Goal: Task Accomplishment & Management: Complete application form

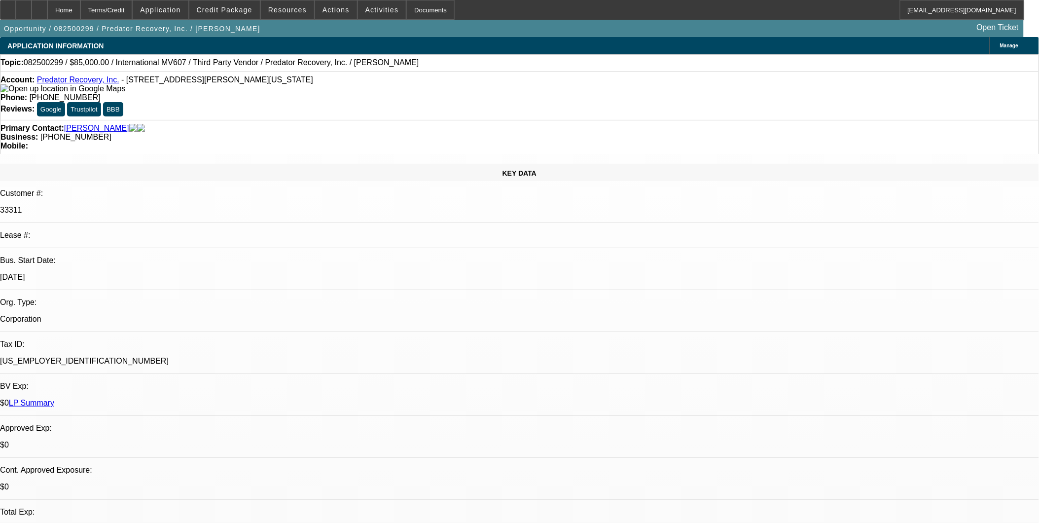
select select "0"
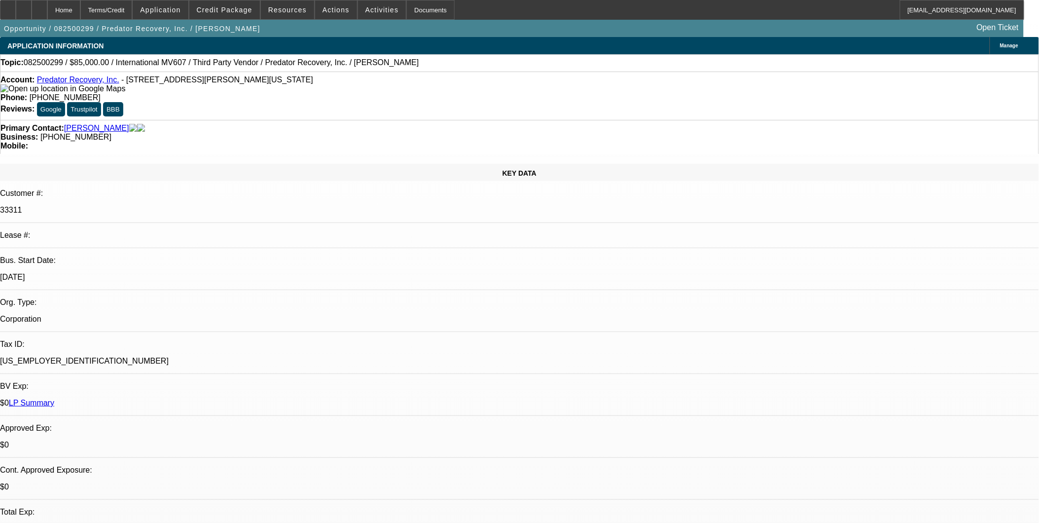
select select "0"
select select "1"
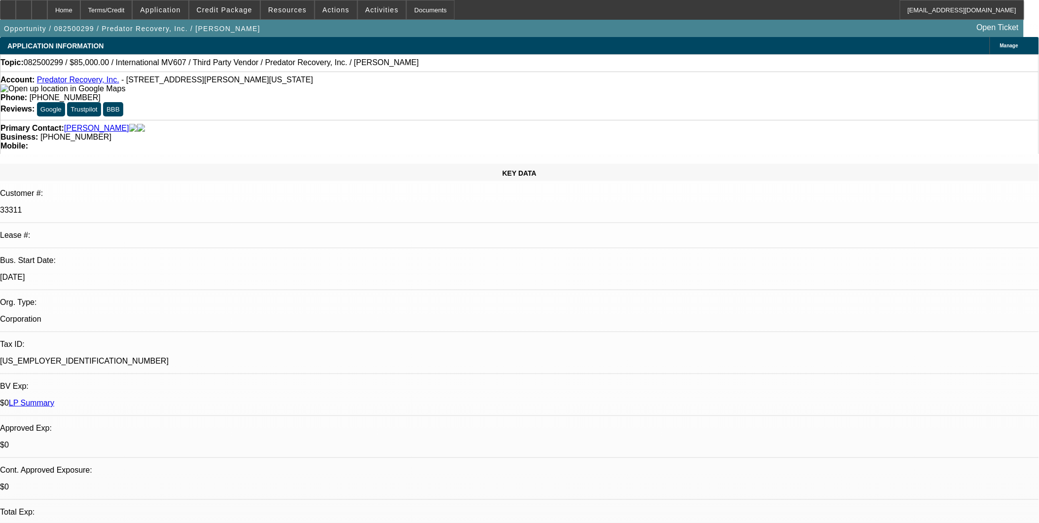
select select "1"
select select "6"
select select "1"
select select "6"
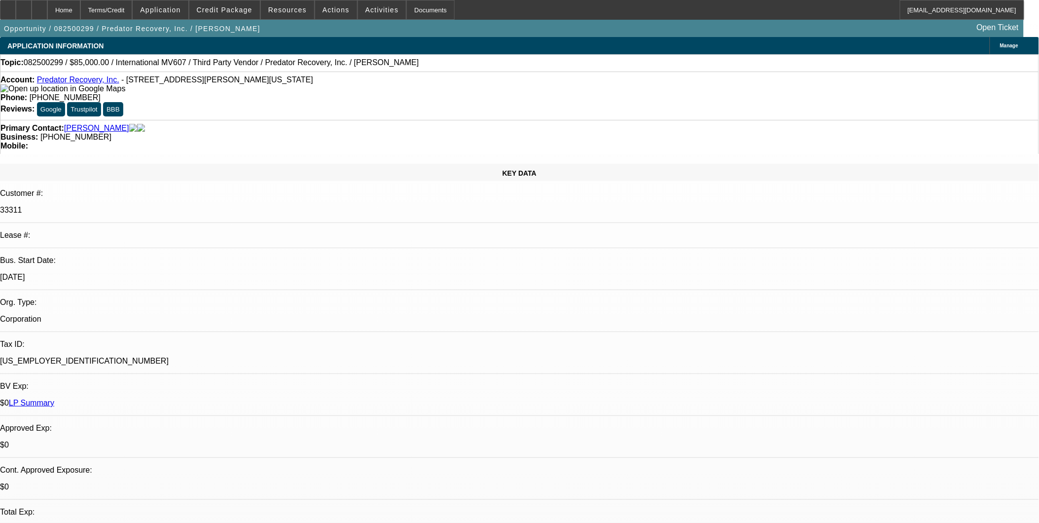
select select "1"
select select "6"
click at [247, 17] on span at bounding box center [224, 10] width 70 height 24
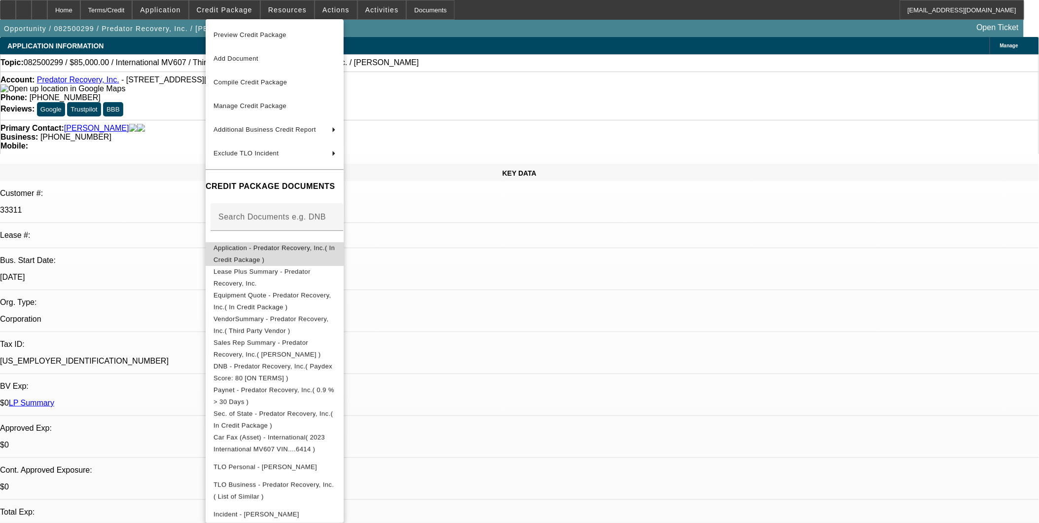
click at [303, 258] on button "Application - Predator Recovery, Inc.( In Credit Package )" at bounding box center [275, 254] width 138 height 24
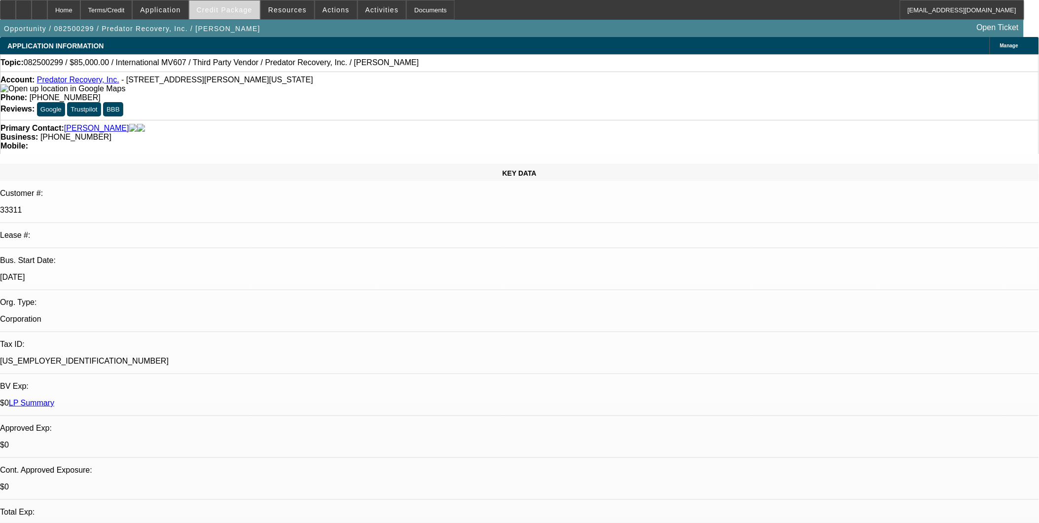
click at [247, 11] on span "Credit Package" at bounding box center [225, 10] width 56 height 8
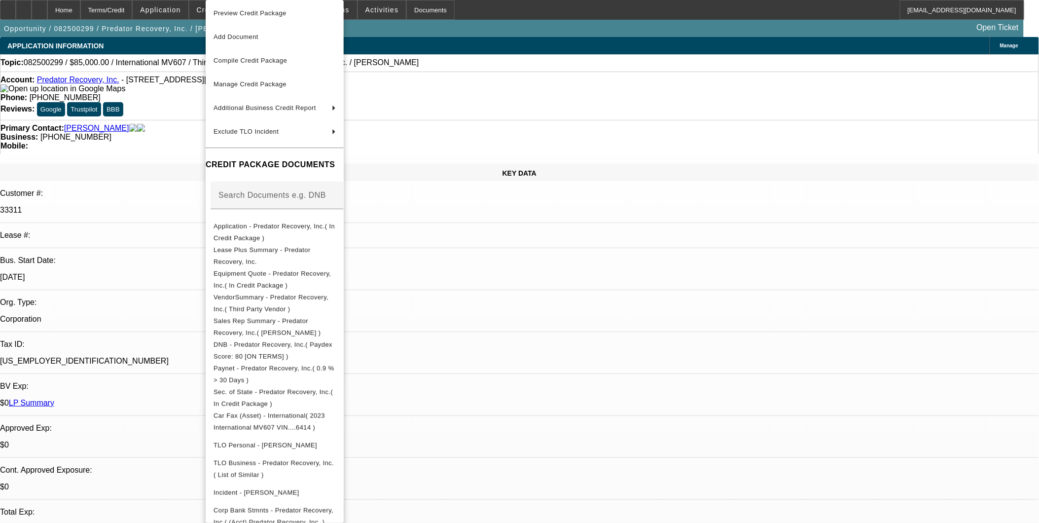
scroll to position [7, 0]
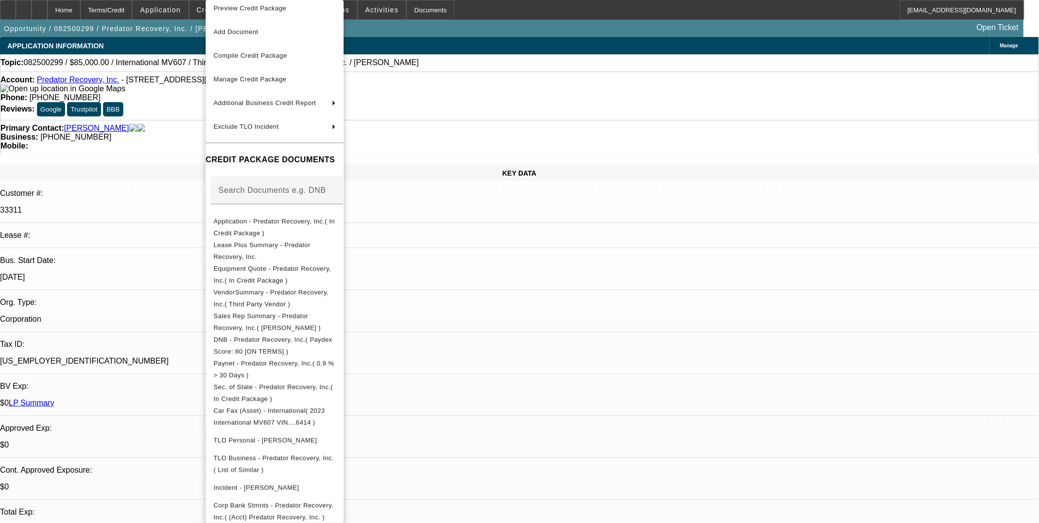
click at [549, 237] on div at bounding box center [519, 261] width 1039 height 523
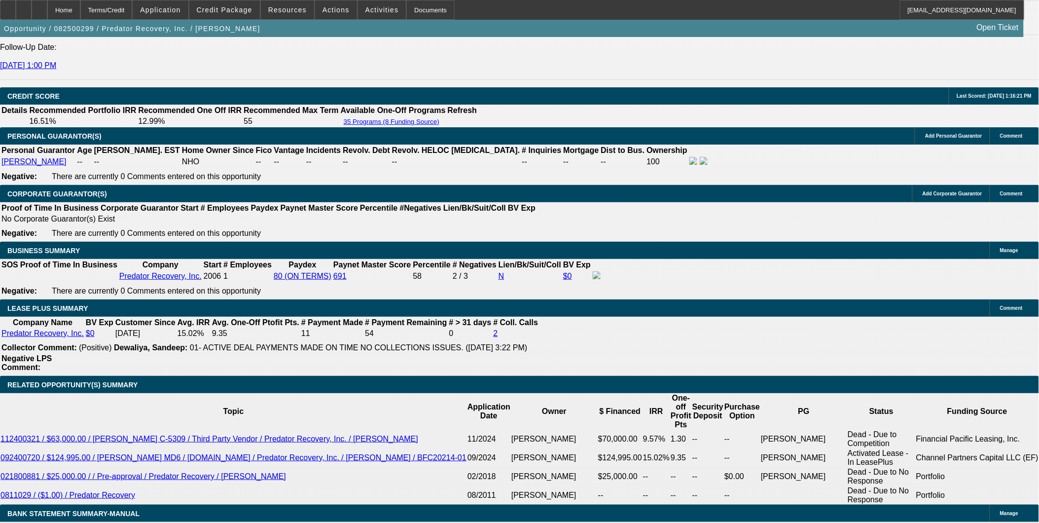
scroll to position [1479, 0]
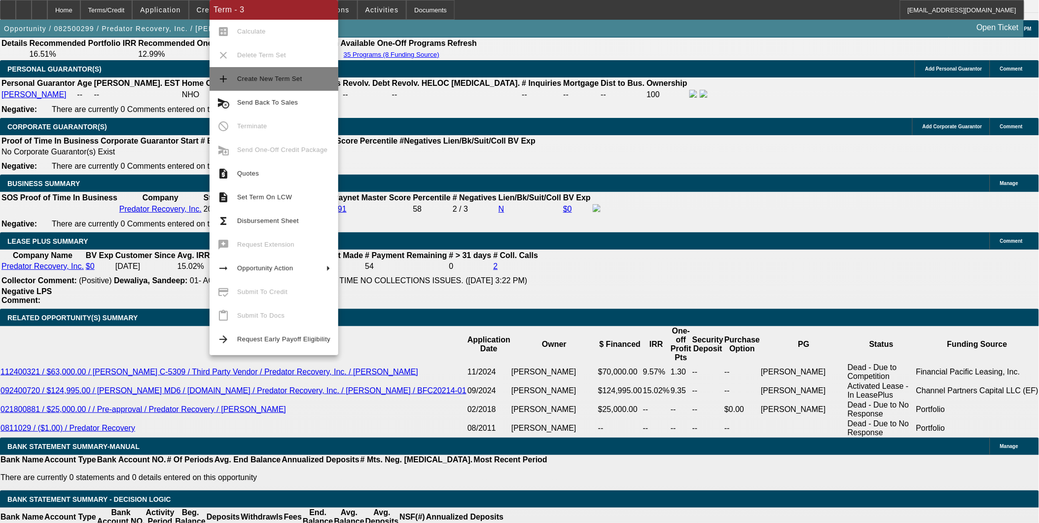
click at [277, 86] on button "add Create New Term Set" at bounding box center [273, 79] width 129 height 24
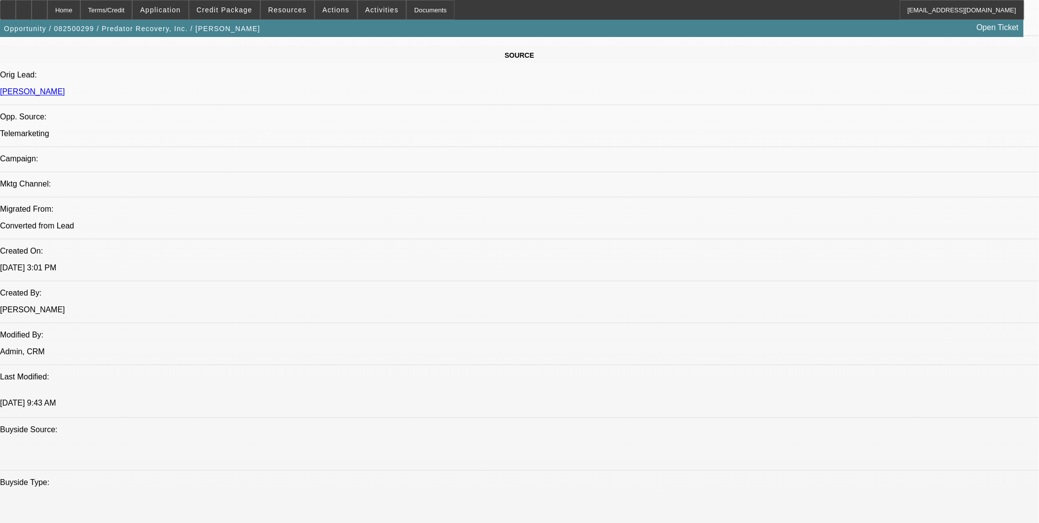
select select "0"
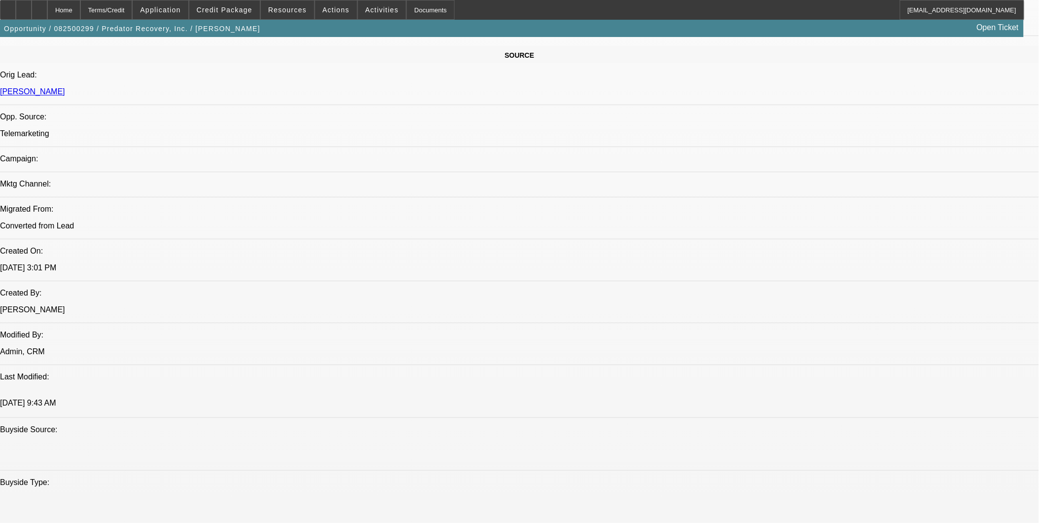
select select "0"
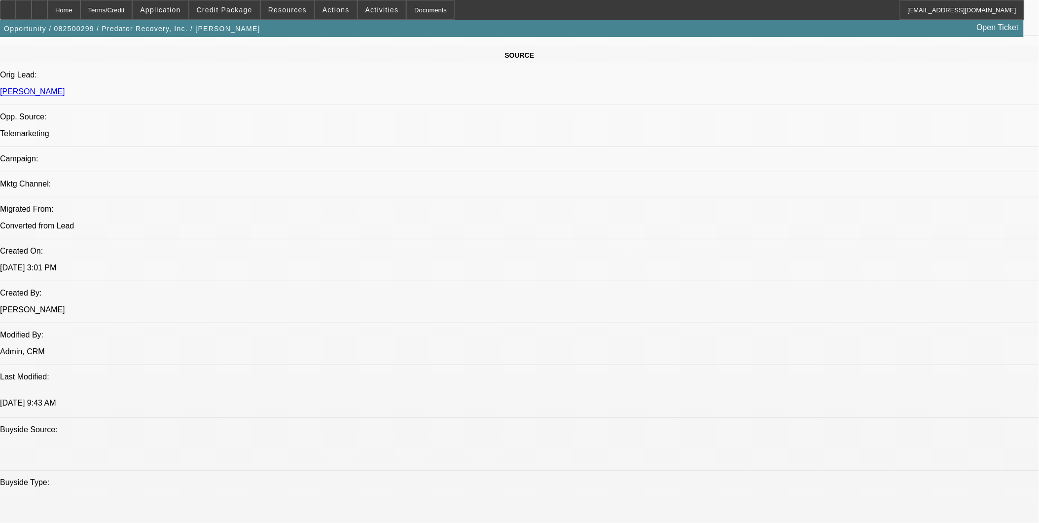
select select "0"
select select "1"
select select "6"
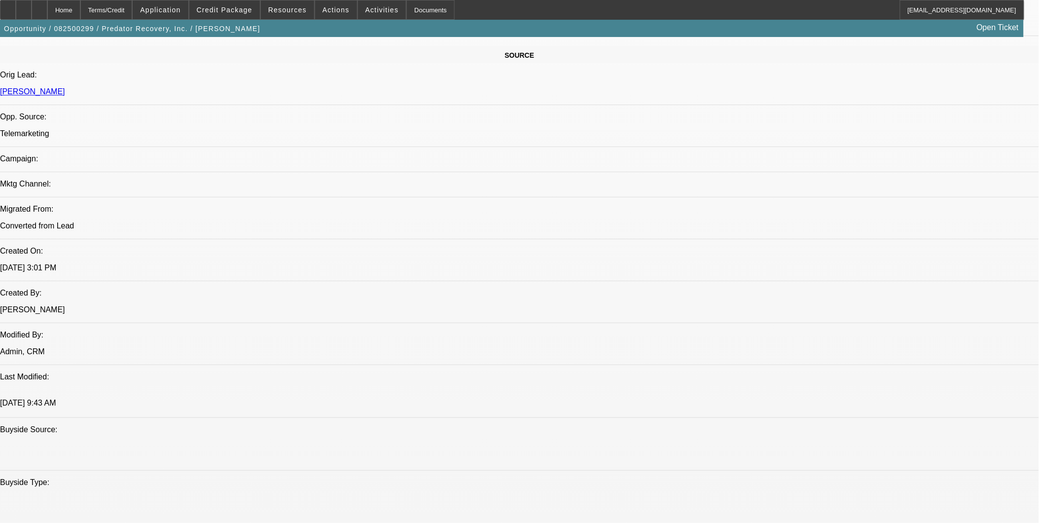
select select "1"
select select "6"
select select "1"
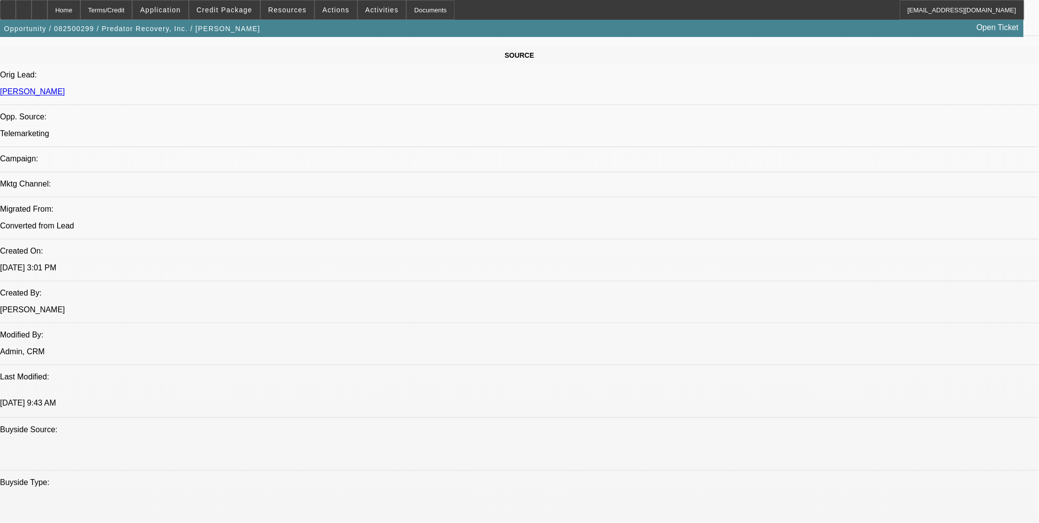
select select "6"
select select "1"
select select "6"
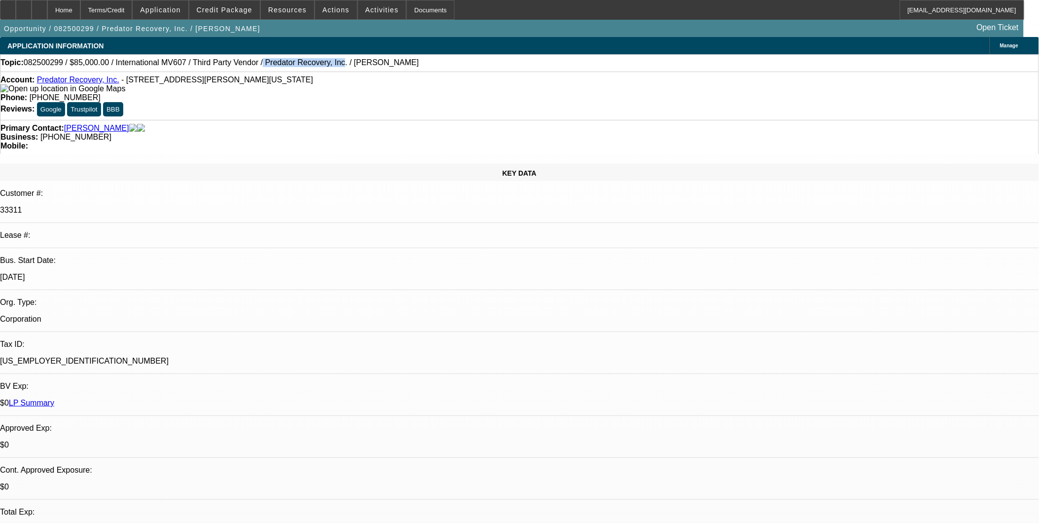
drag, startPoint x: 229, startPoint y: 65, endPoint x: 294, endPoint y: 66, distance: 64.6
click at [294, 66] on span "082500299 / $85,000.00 / International MV607 / Third Party Vendor / Predator Re…" at bounding box center [221, 62] width 395 height 9
copy span "Predator Recovery, Inc"
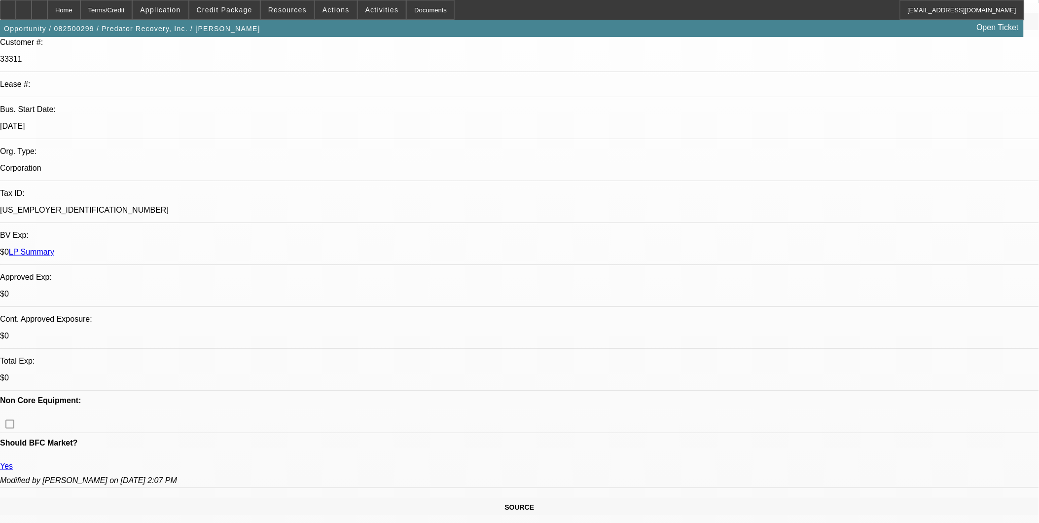
scroll to position [164, 0]
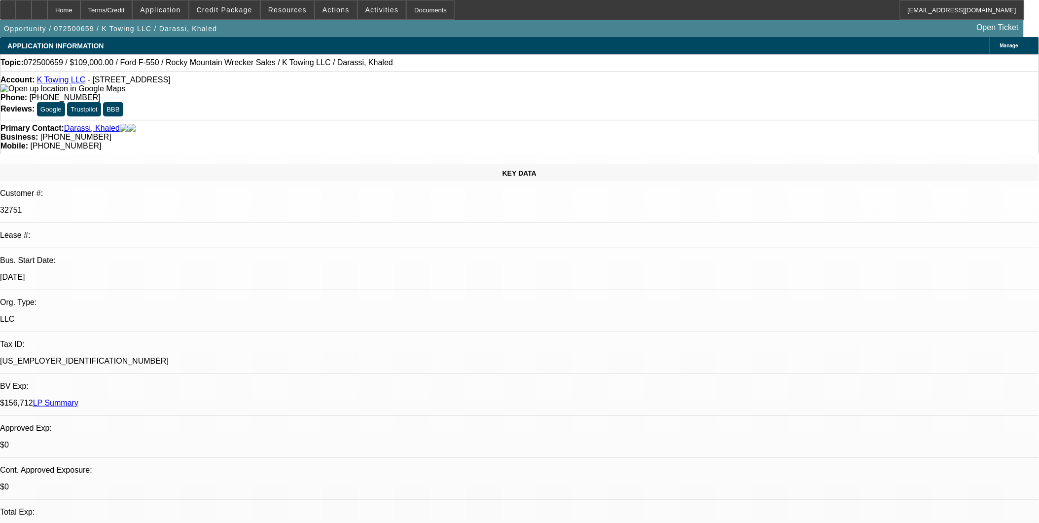
select select "0"
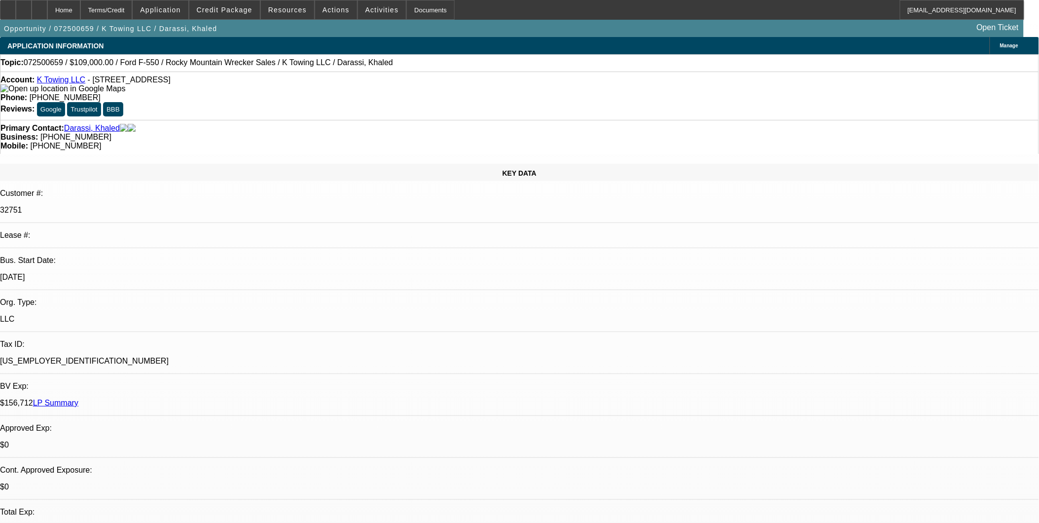
select select "0"
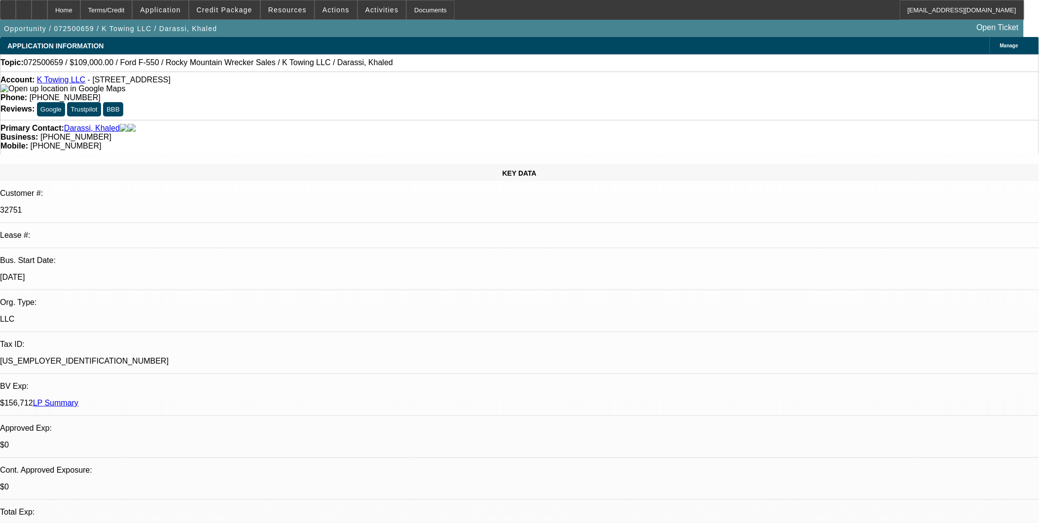
select select "0"
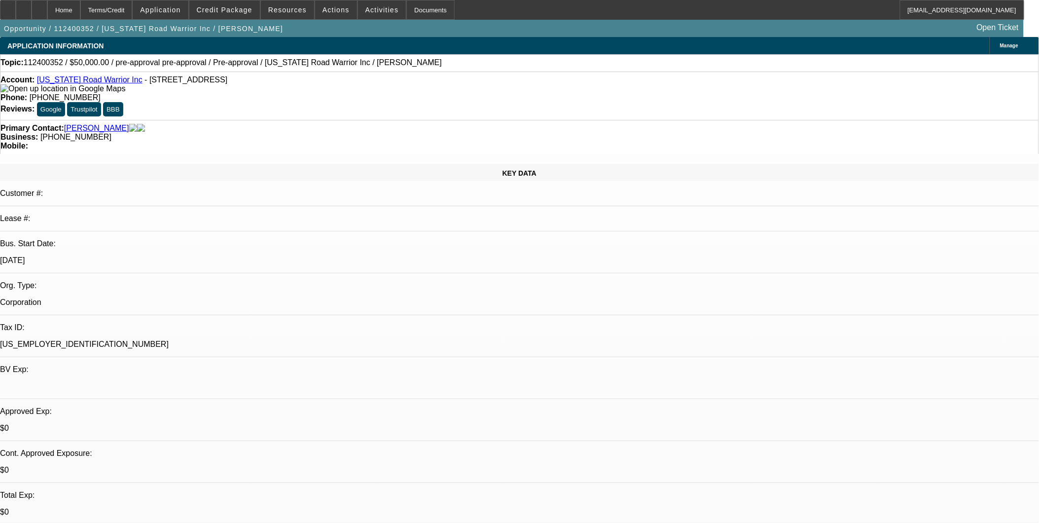
select select "0"
select select "0.1"
select select "0"
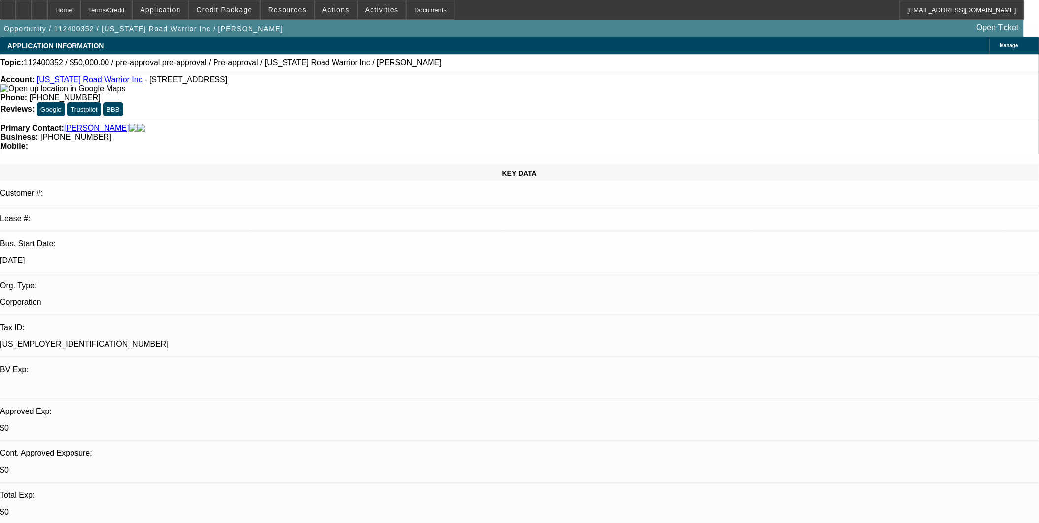
select select "0.1"
select select "0"
select select "2"
select select "0.1"
select select "0"
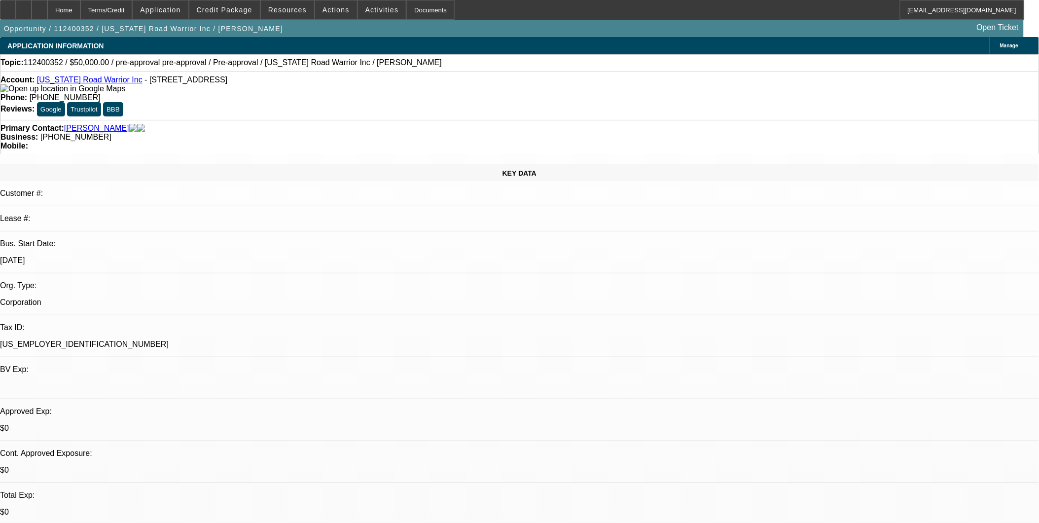
select select "2"
select select "0.1"
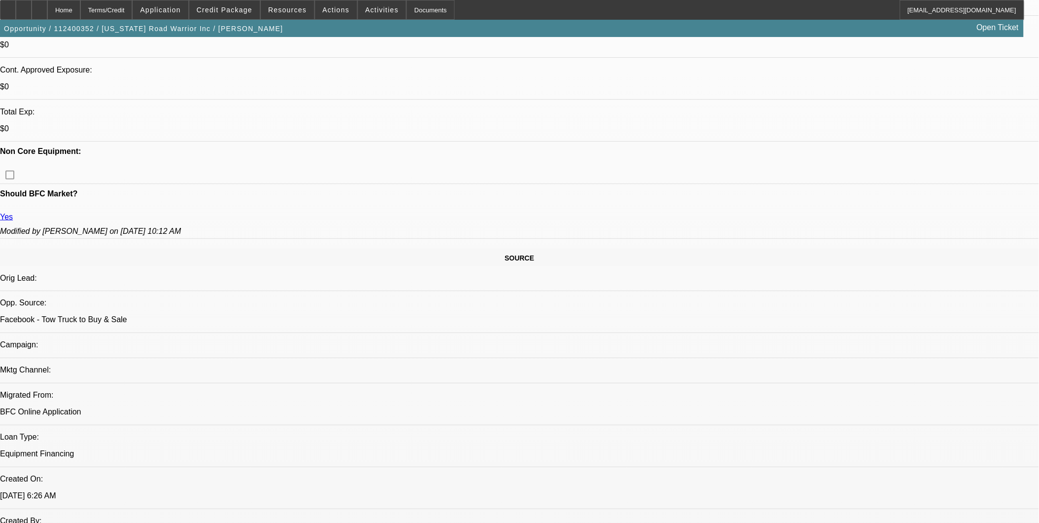
select select "1"
select select "3"
select select "4"
select select "1"
select select "3"
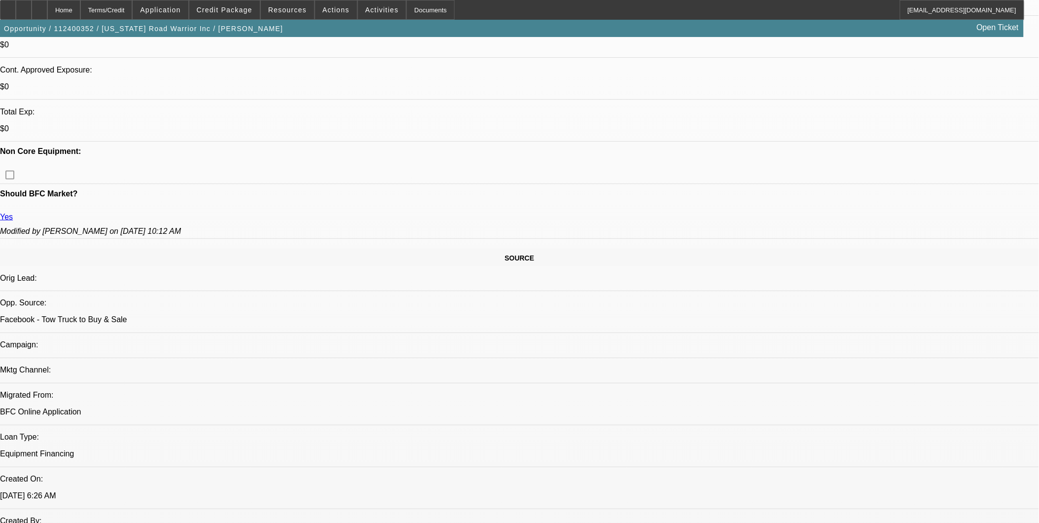
select select "4"
select select "1"
select select "2"
select select "4"
select select "1"
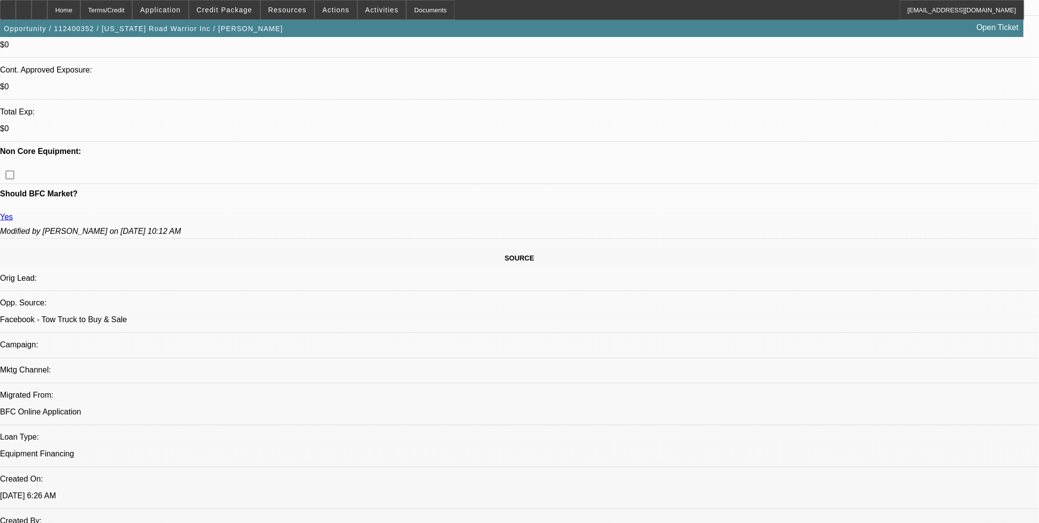
select select "2"
select select "4"
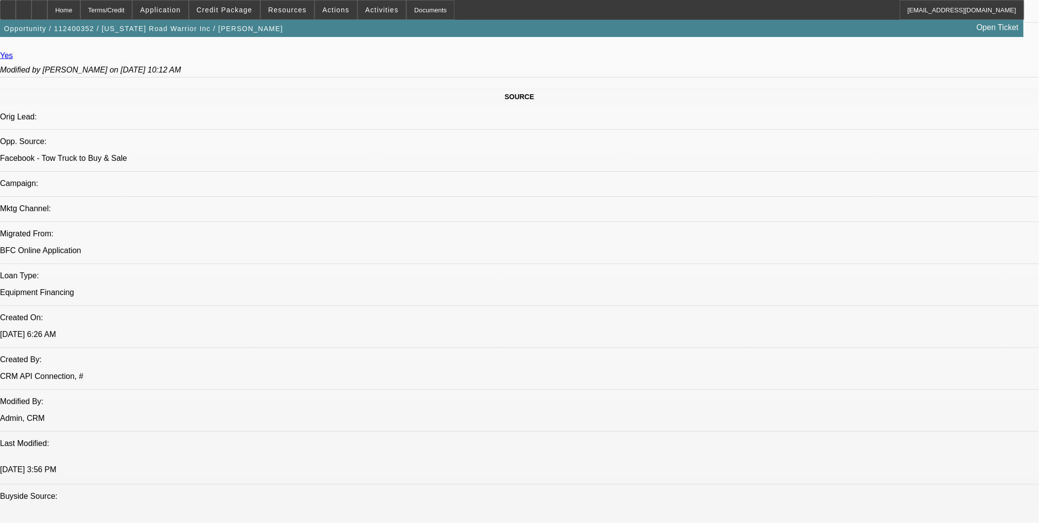
scroll to position [548, 0]
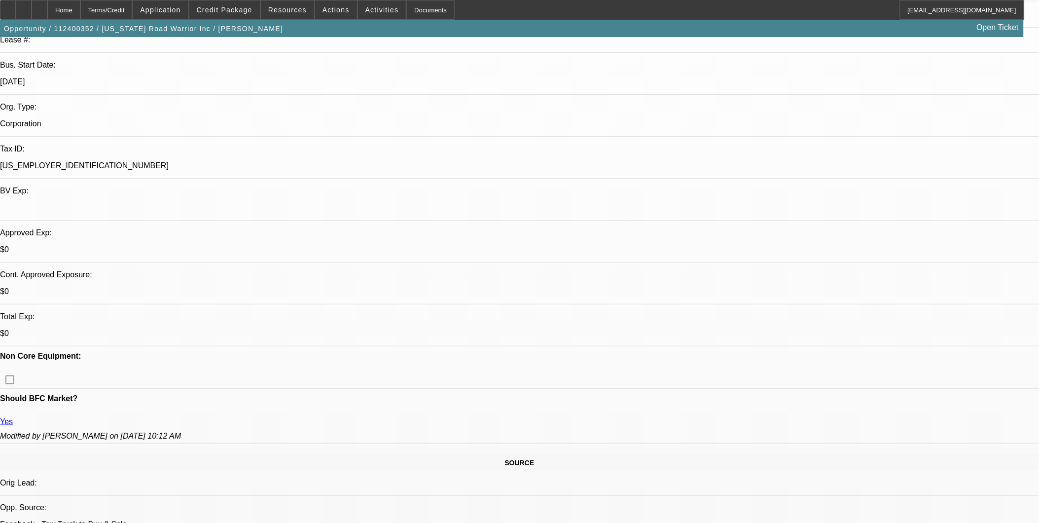
scroll to position [328, 0]
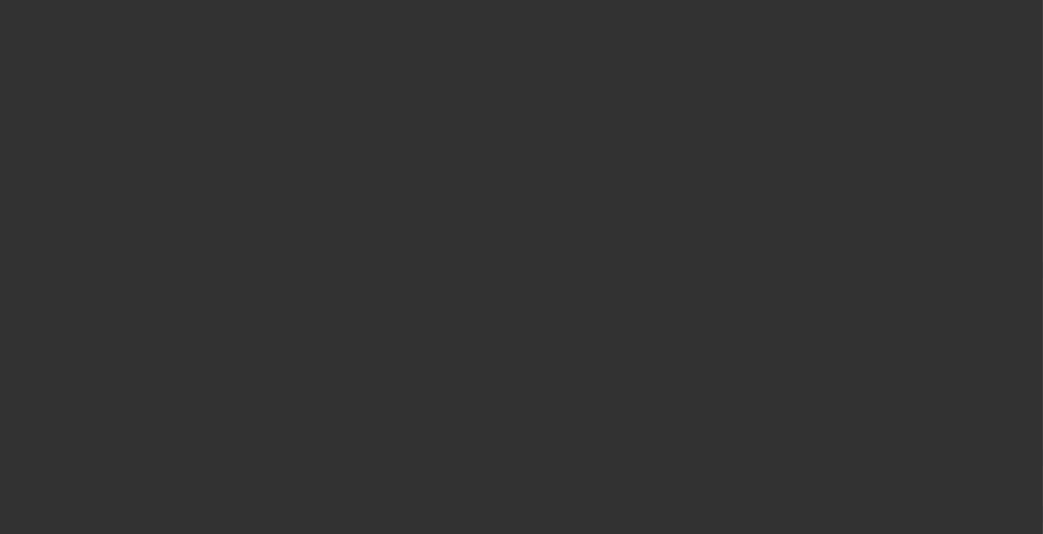
click at [437, 174] on div at bounding box center [521, 267] width 1043 height 534
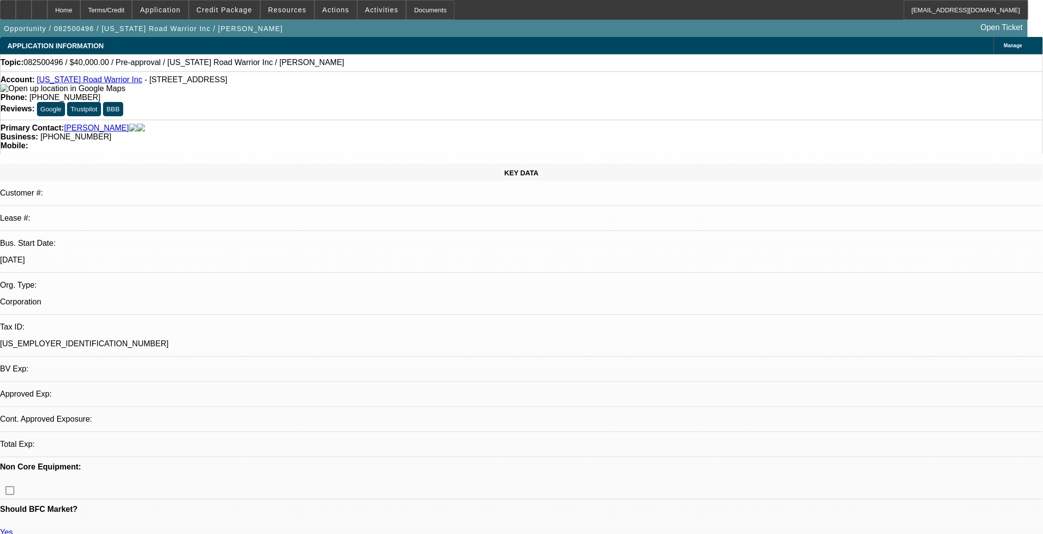
select select "0"
select select "2"
select select "0.1"
select select "4"
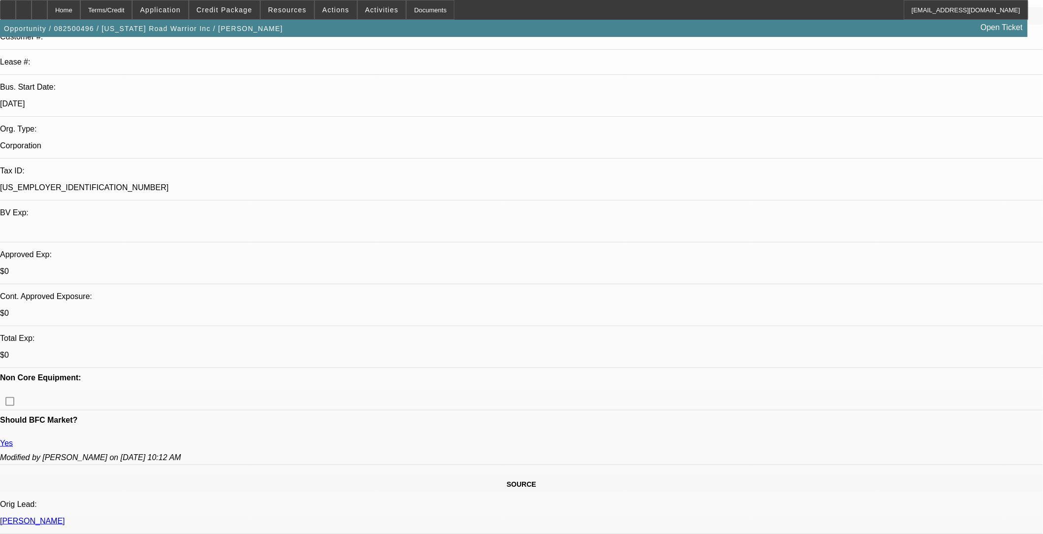
scroll to position [328, 0]
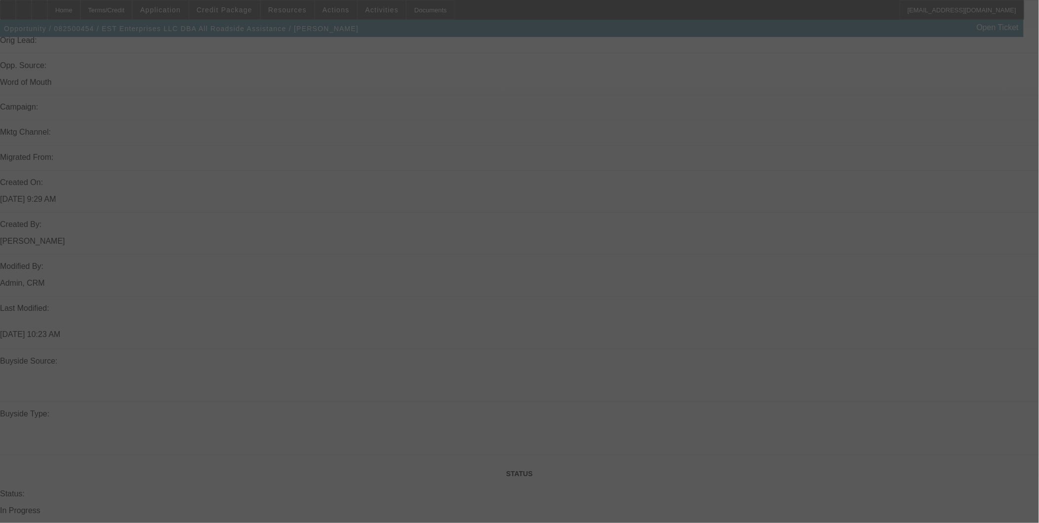
scroll to position [767, 0]
click at [837, 222] on div at bounding box center [519, 261] width 1039 height 523
click at [836, 218] on div at bounding box center [519, 261] width 1039 height 523
click at [836, 217] on div at bounding box center [519, 261] width 1039 height 523
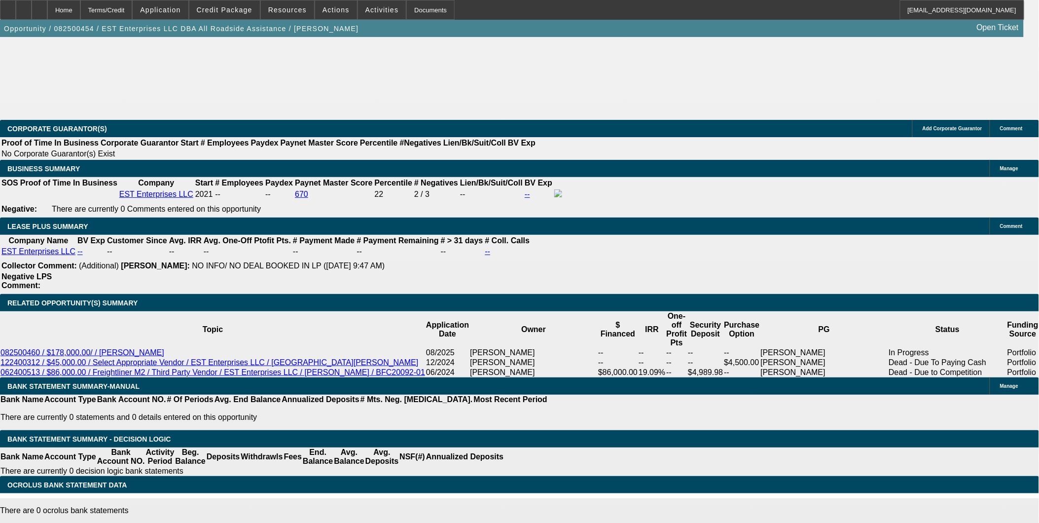
select select "0"
select select "2"
select select "0.1"
select select "2"
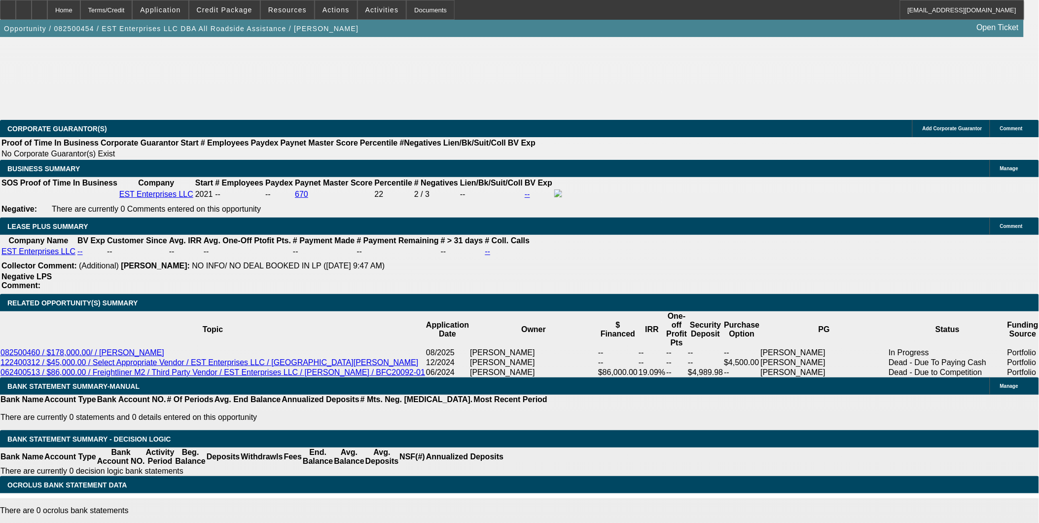
select select "0.1"
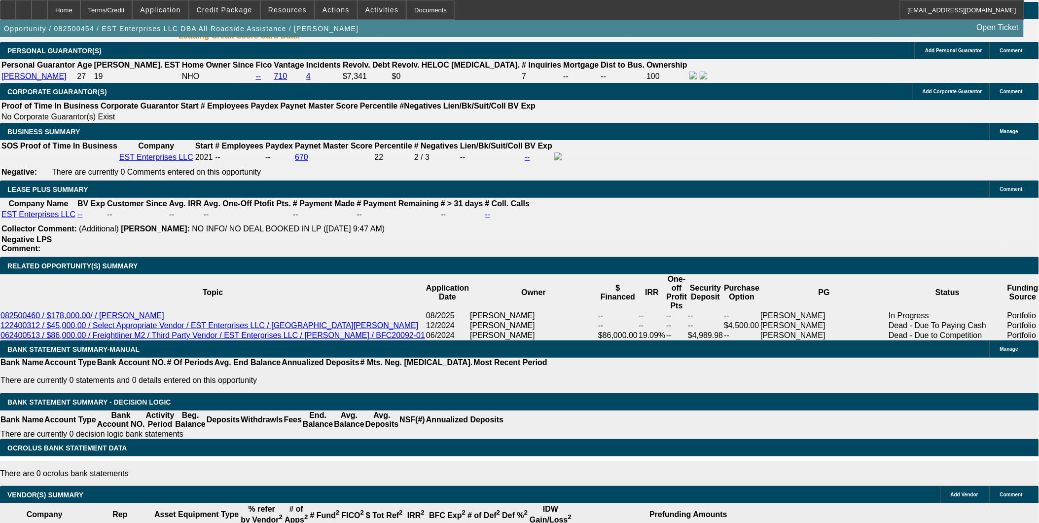
select select "1"
select select "2"
select select "4"
select select "1"
select select "2"
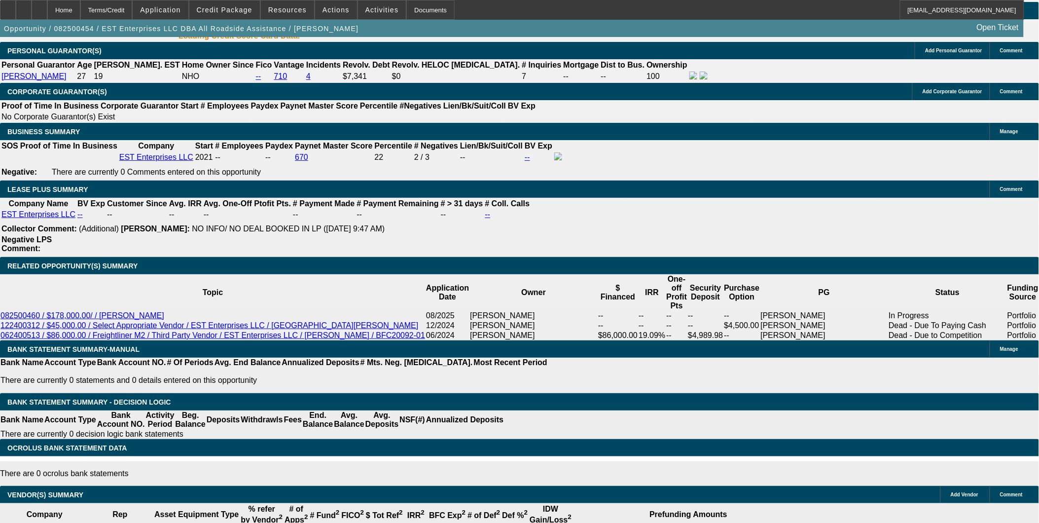
select select "4"
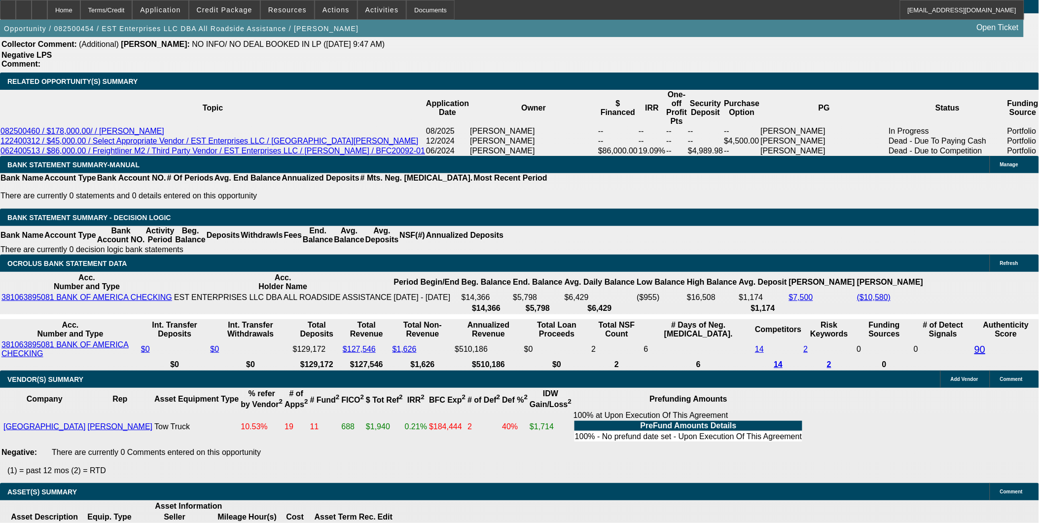
scroll to position [1792, 0]
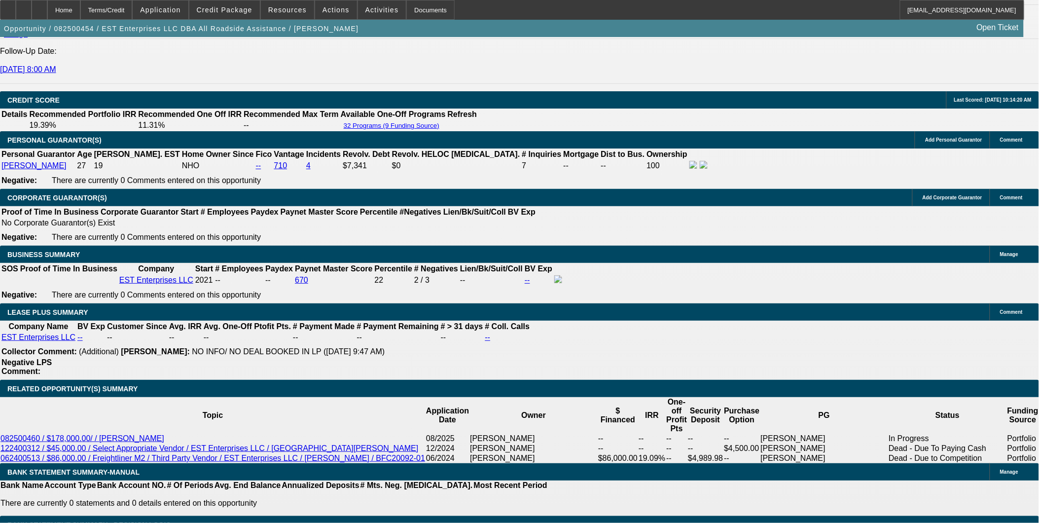
scroll to position [1354, 0]
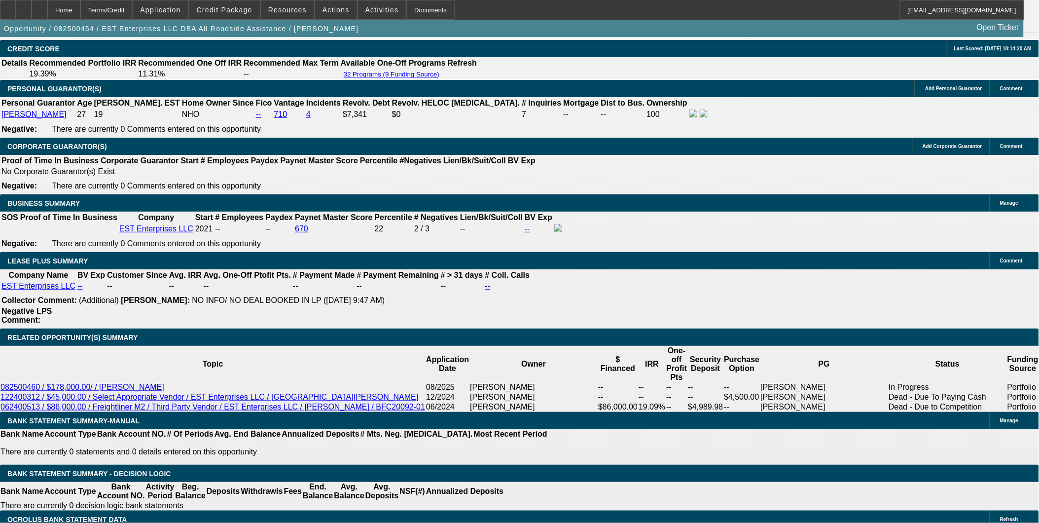
scroll to position [1464, 0]
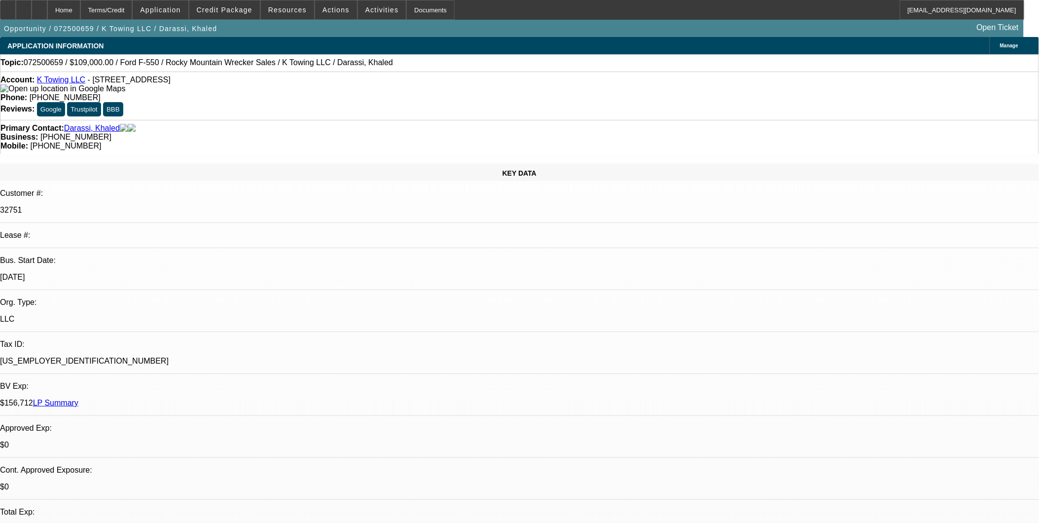
select select "0"
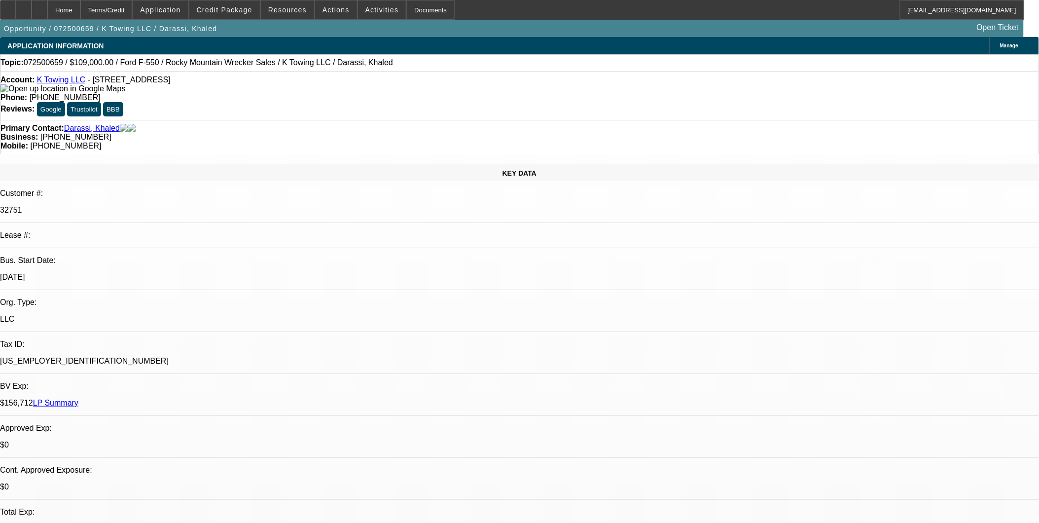
select select "0"
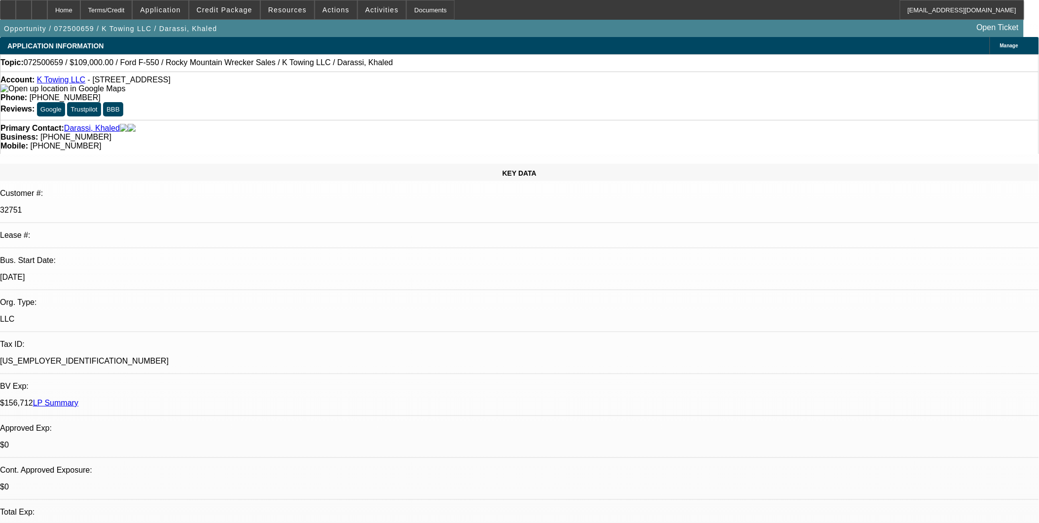
select select "0"
select select "1"
select select "2"
select select "6"
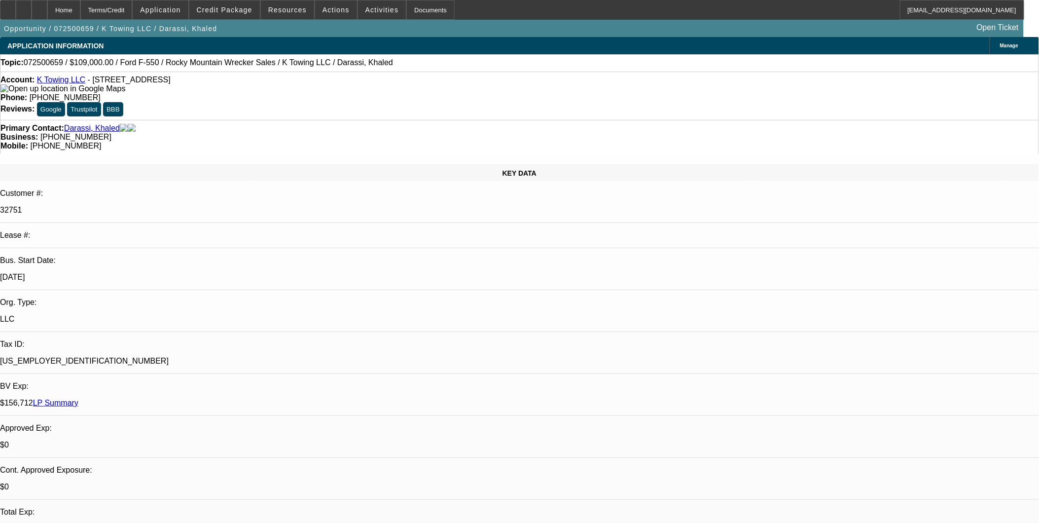
select select "1"
select select "2"
select select "6"
select select "1"
select select "2"
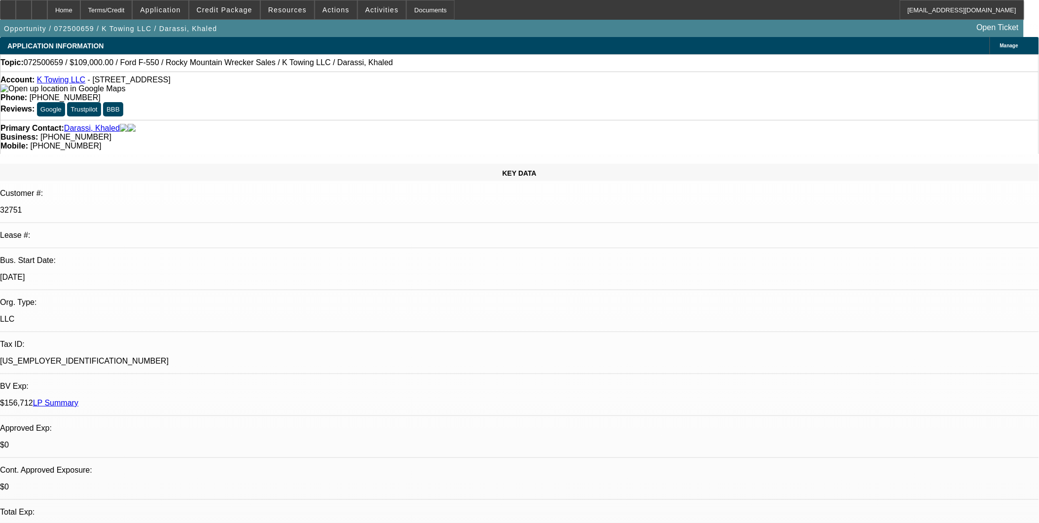
select select "6"
select select "1"
select select "6"
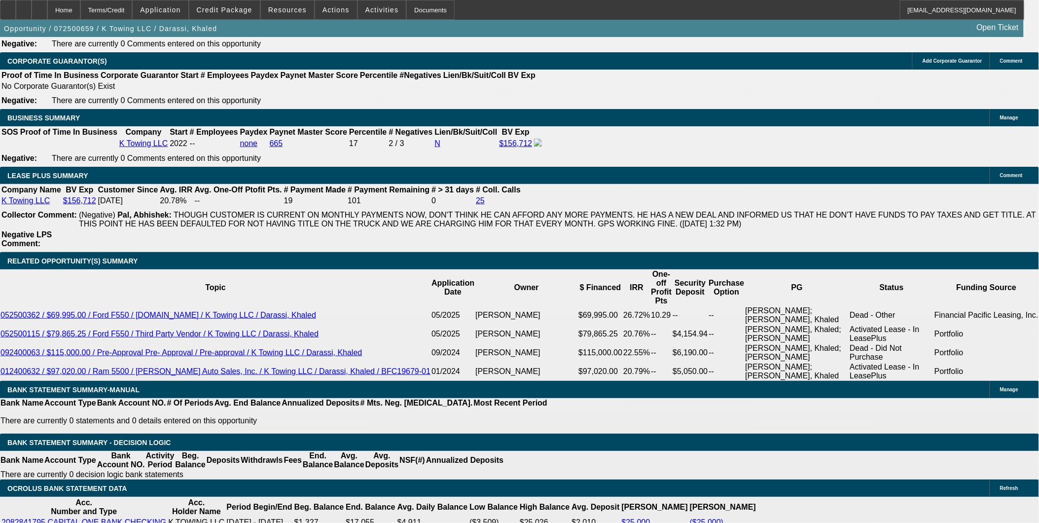
scroll to position [1588, 0]
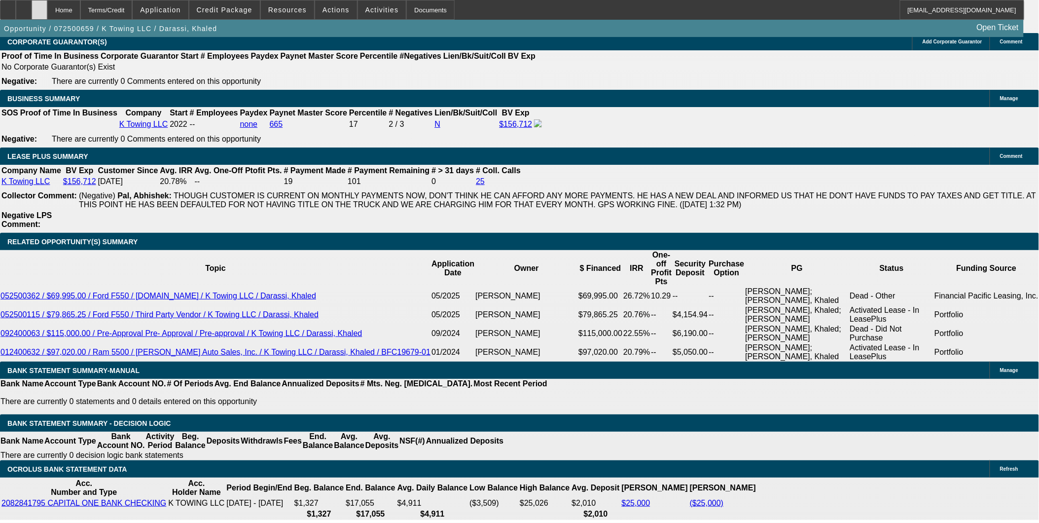
click at [47, 12] on div at bounding box center [40, 10] width 16 height 20
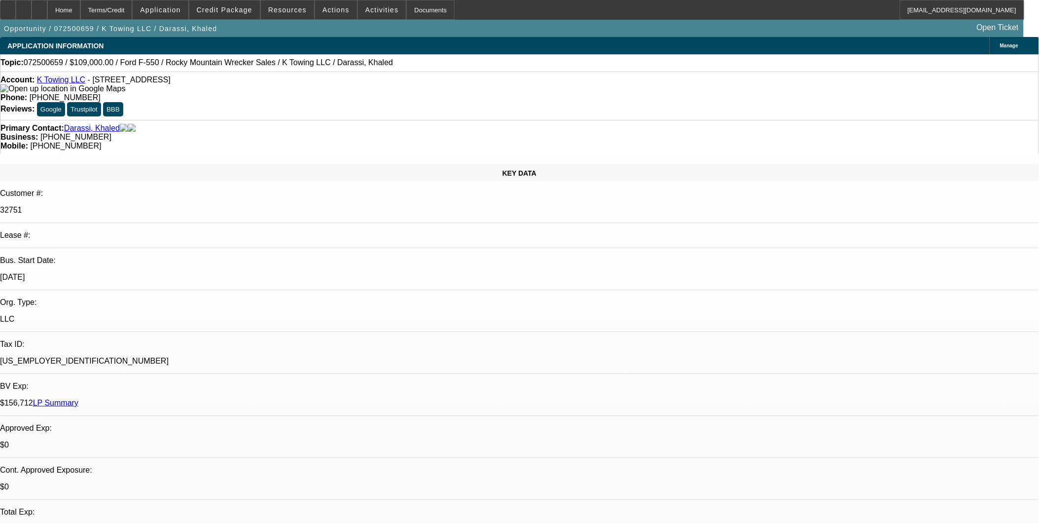
select select "0"
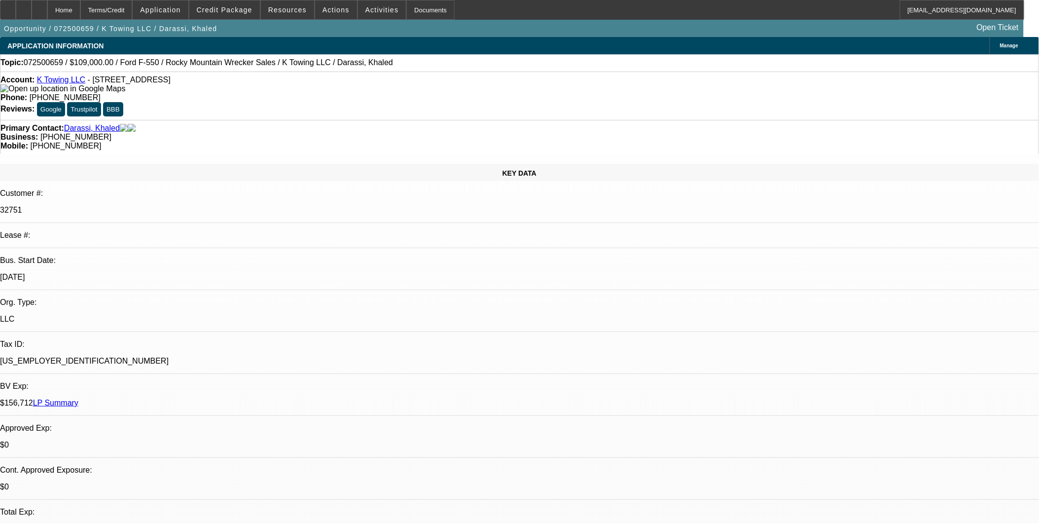
select select "0"
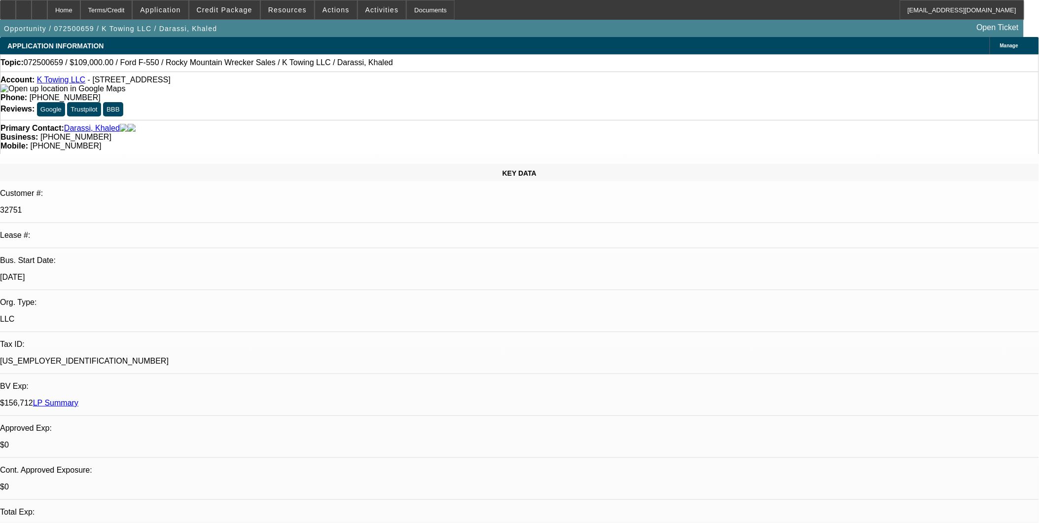
select select "0"
select select "1"
select select "2"
select select "6"
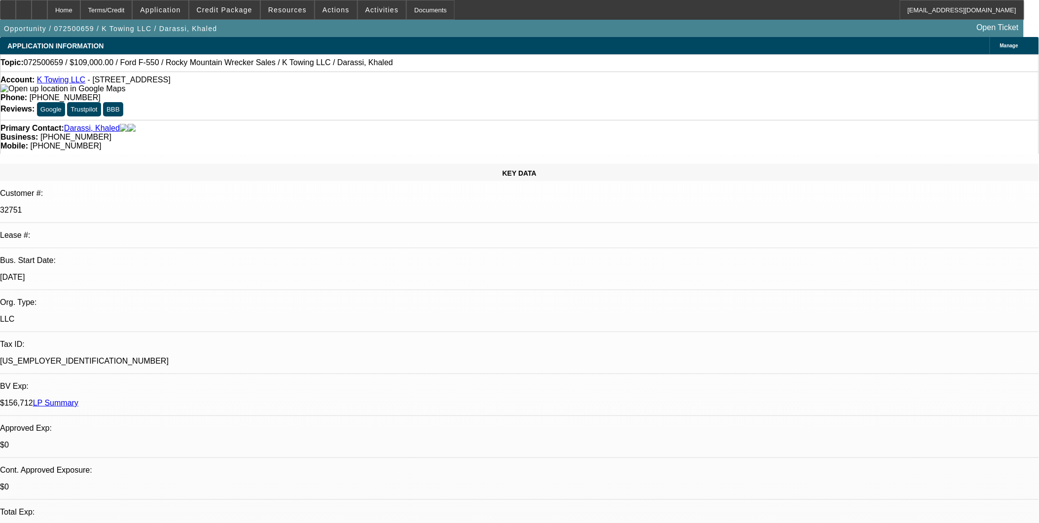
select select "1"
select select "2"
select select "6"
select select "1"
select select "2"
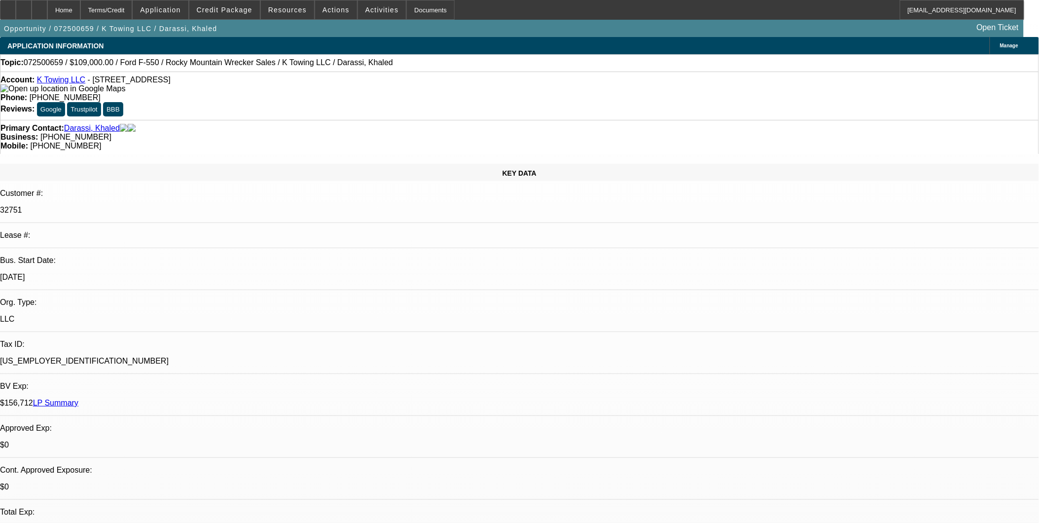
select select "6"
select select "1"
select select "6"
